Goal: Find specific page/section: Find specific page/section

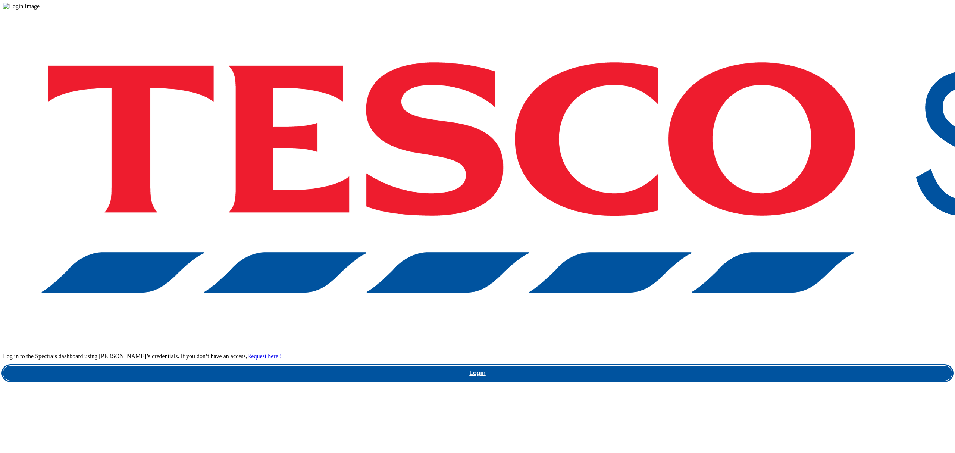
click at [733, 366] on link "Login" at bounding box center [477, 373] width 949 height 15
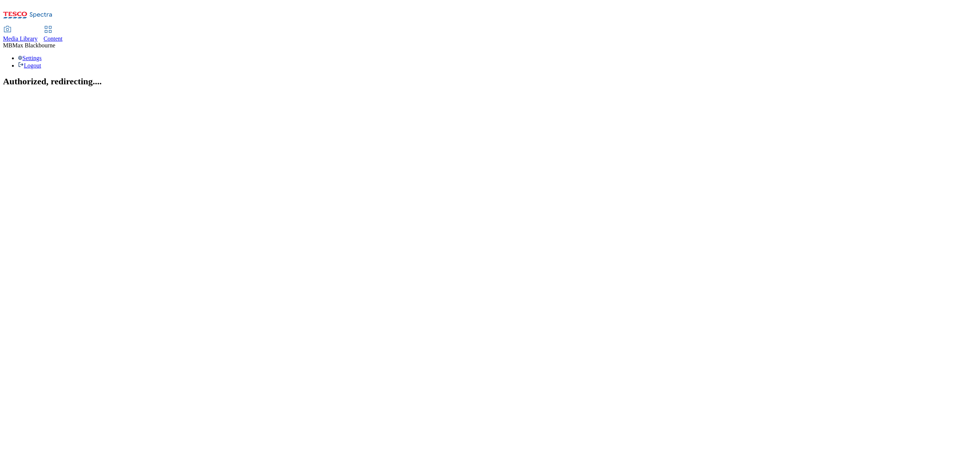
click at [63, 26] on link "Content" at bounding box center [53, 34] width 19 height 16
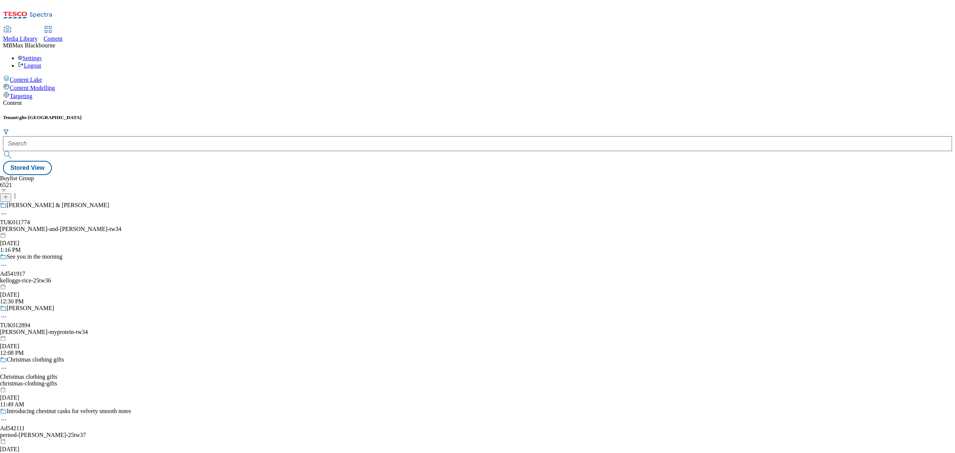
click at [150, 136] on div at bounding box center [477, 143] width 949 height 15
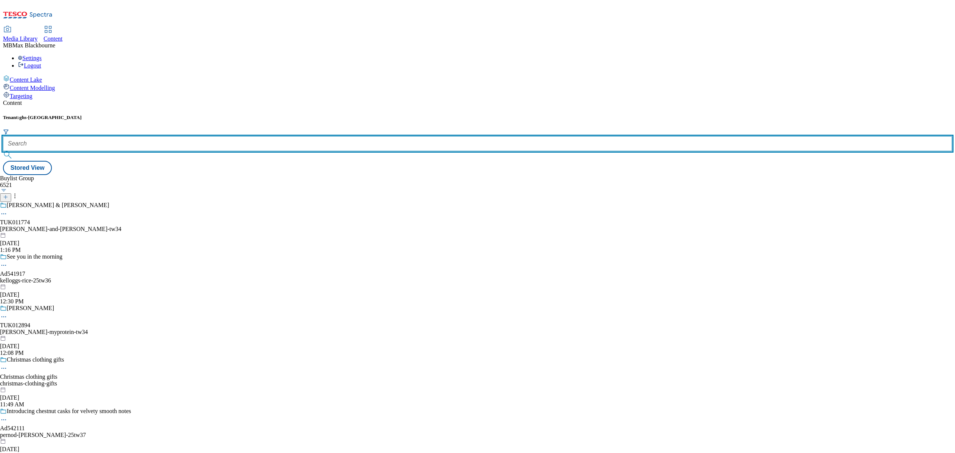
click at [154, 136] on input "text" at bounding box center [477, 143] width 949 height 15
click at [173, 136] on input "text" at bounding box center [477, 143] width 949 height 15
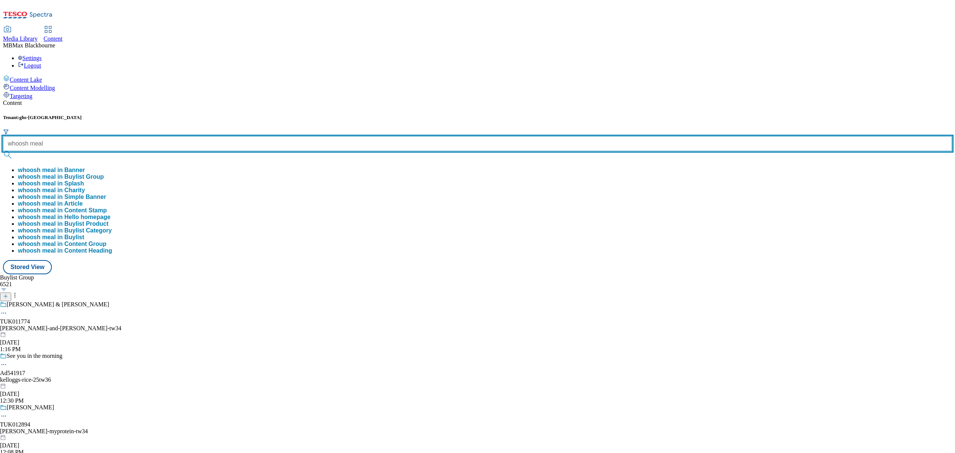
type input "whoosh meal"
click at [3, 151] on button "submit" at bounding box center [8, 154] width 10 height 7
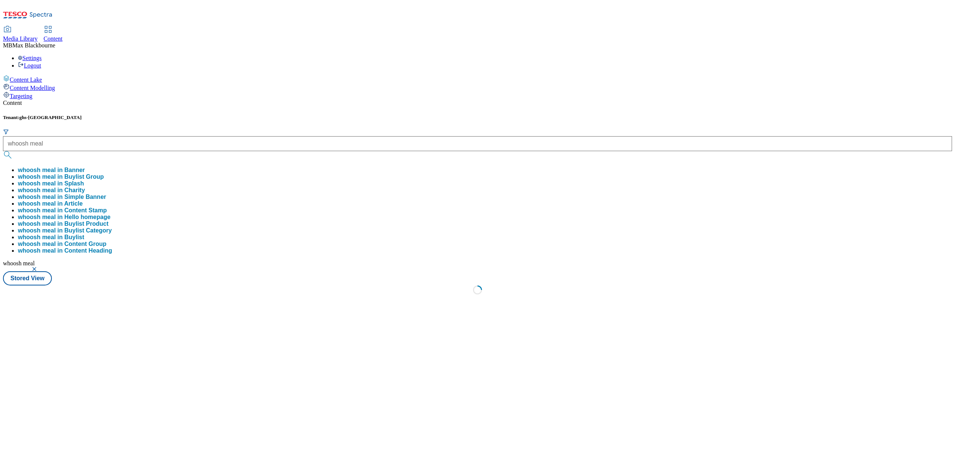
click at [288, 100] on div "Content" at bounding box center [477, 103] width 949 height 7
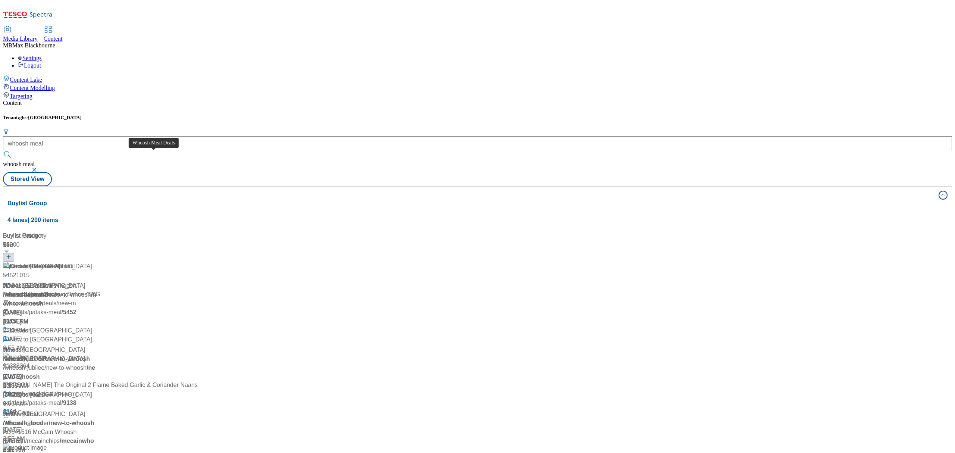
click at [63, 262] on div "Whoosh Meal Deals" at bounding box center [36, 266] width 53 height 9
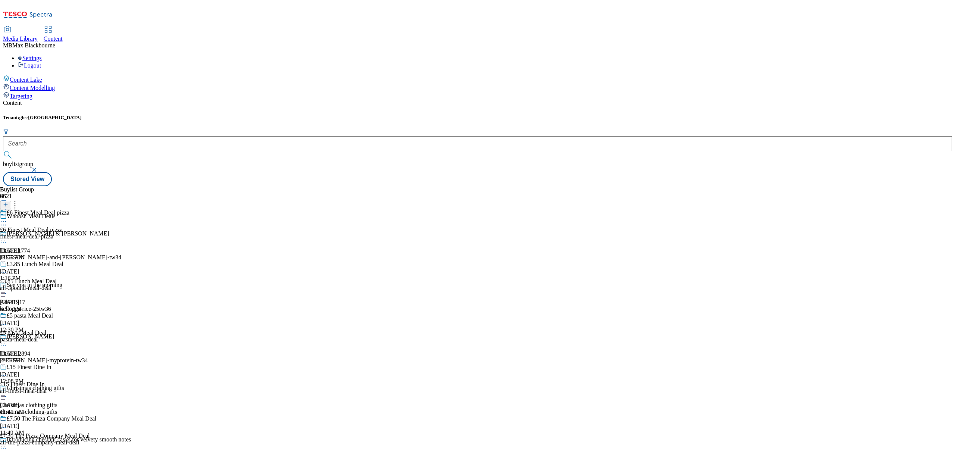
scroll to position [149, 0]
click at [51, 364] on div "£15 Finest Dine In" at bounding box center [29, 367] width 45 height 7
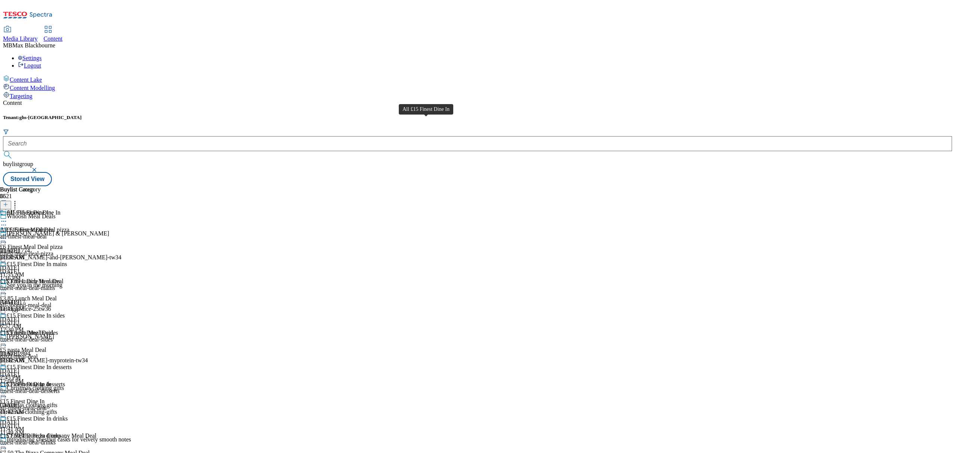
click at [60, 209] on span "All £15 Finest Dine In" at bounding box center [34, 213] width 54 height 8
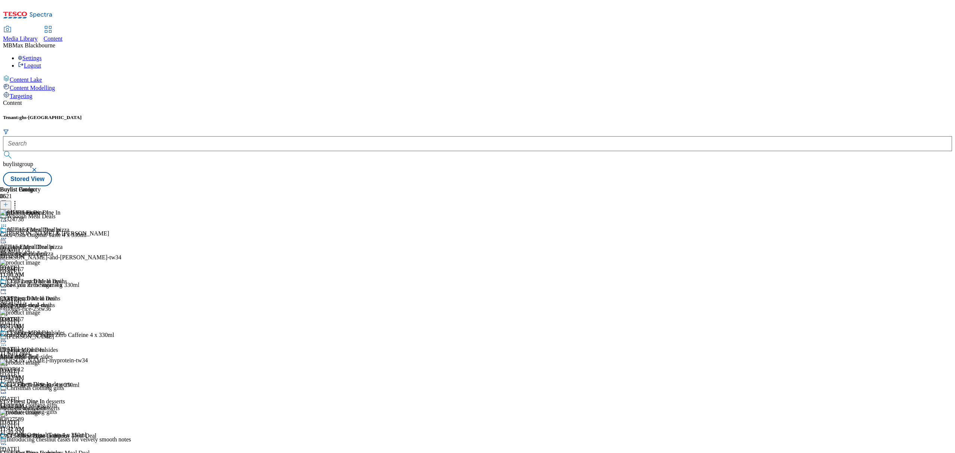
click at [592, 186] on div "Content Tenant: ghs-uk buylistgroup Stored View Buylist Group 6521 Whoosh Meal …" at bounding box center [477, 143] width 949 height 87
